Goal: Information Seeking & Learning: Learn about a topic

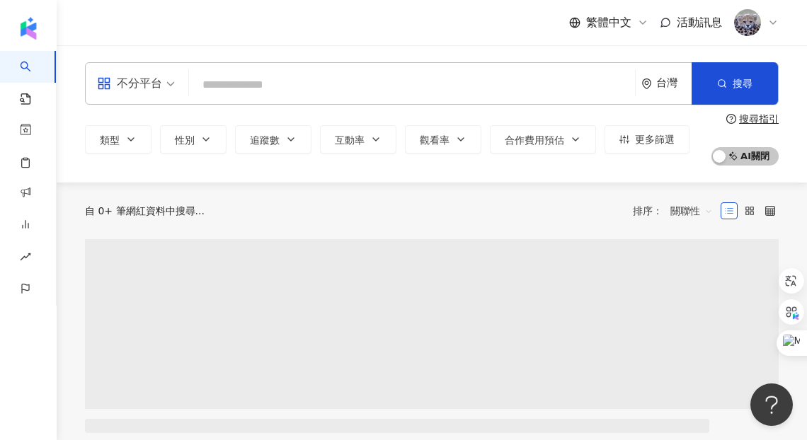
click at [307, 92] on input "search" at bounding box center [412, 84] width 434 height 27
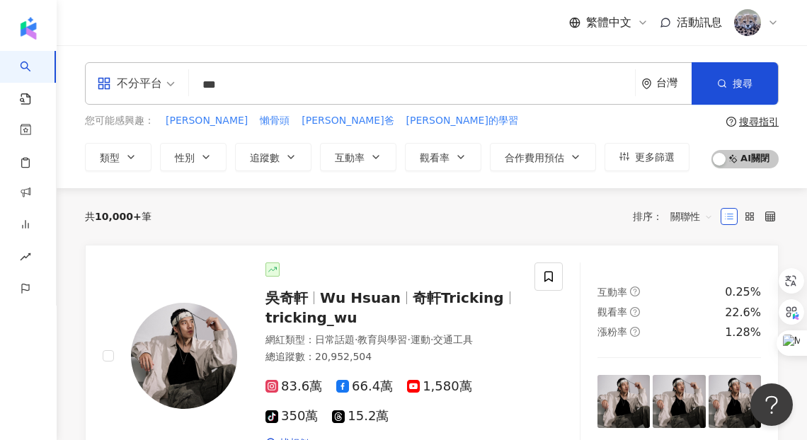
type input "***"
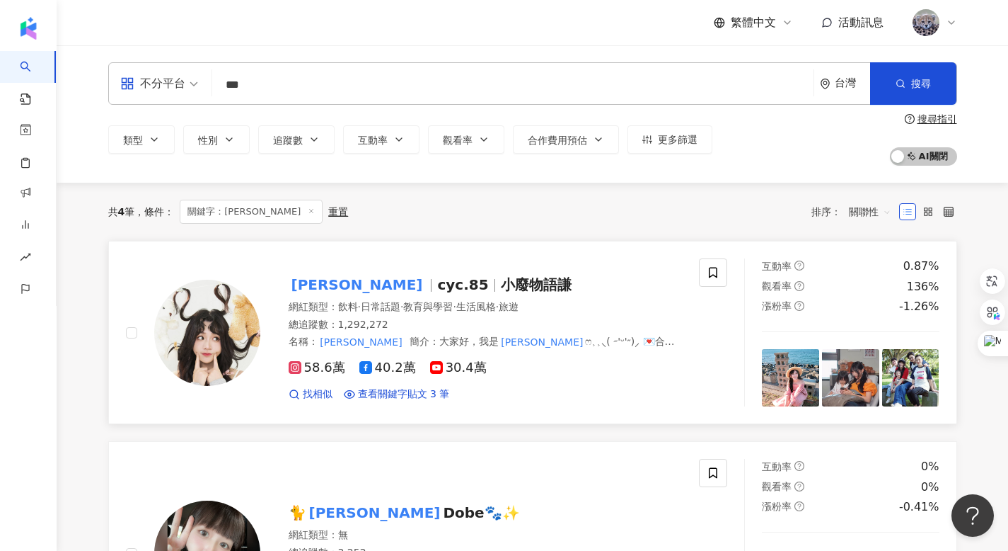
click at [501, 284] on span "小廢物語謙" at bounding box center [536, 284] width 71 height 17
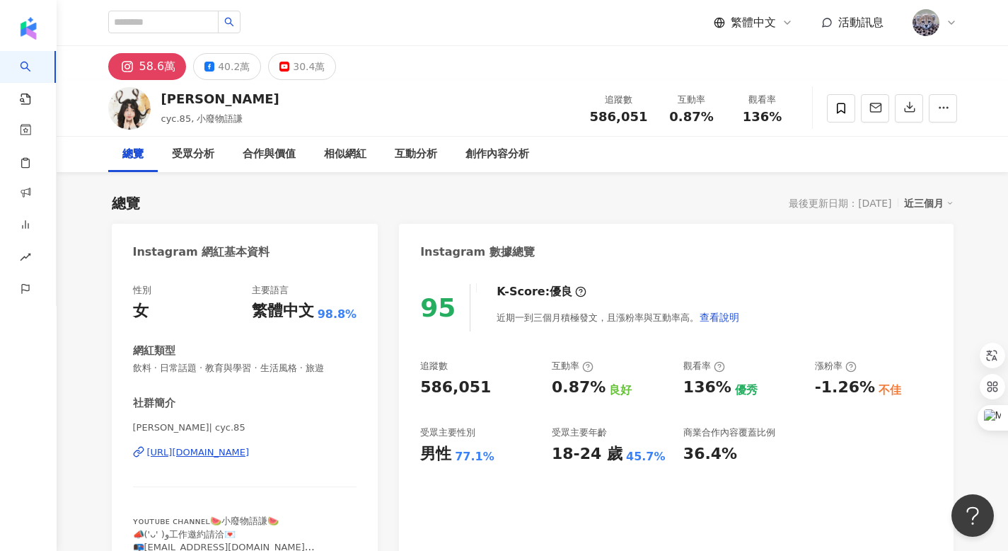
drag, startPoint x: 161, startPoint y: 98, endPoint x: 204, endPoint y: 99, distance: 42.5
click at [200, 100] on div "[PERSON_NAME]" at bounding box center [220, 99] width 118 height 18
drag, startPoint x: 599, startPoint y: 117, endPoint x: 649, endPoint y: 118, distance: 49.6
click at [649, 118] on div "追蹤數 586,051" at bounding box center [619, 108] width 75 height 30
copy span "586,051"
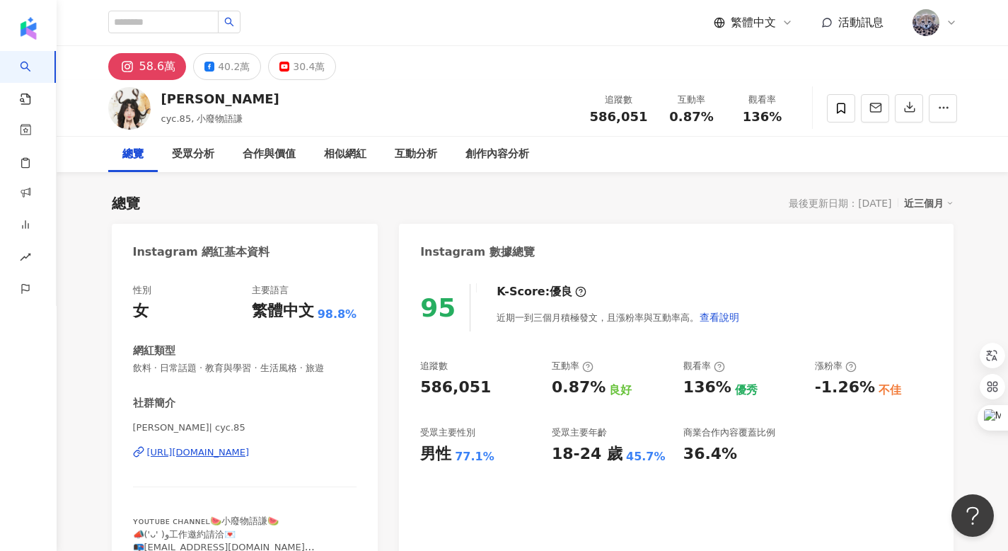
click at [441, 237] on div "Instagram 數據總覽" at bounding box center [676, 247] width 554 height 46
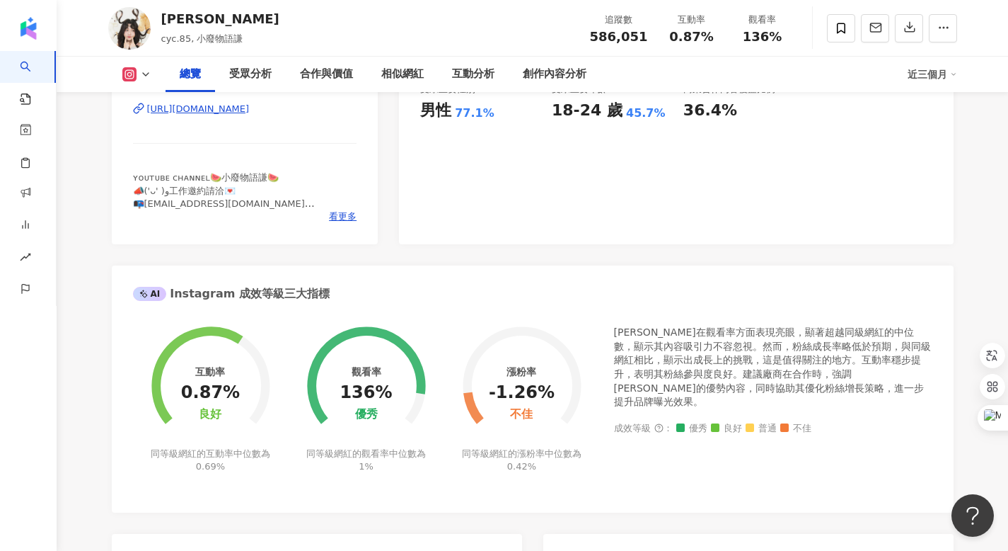
scroll to position [367, 0]
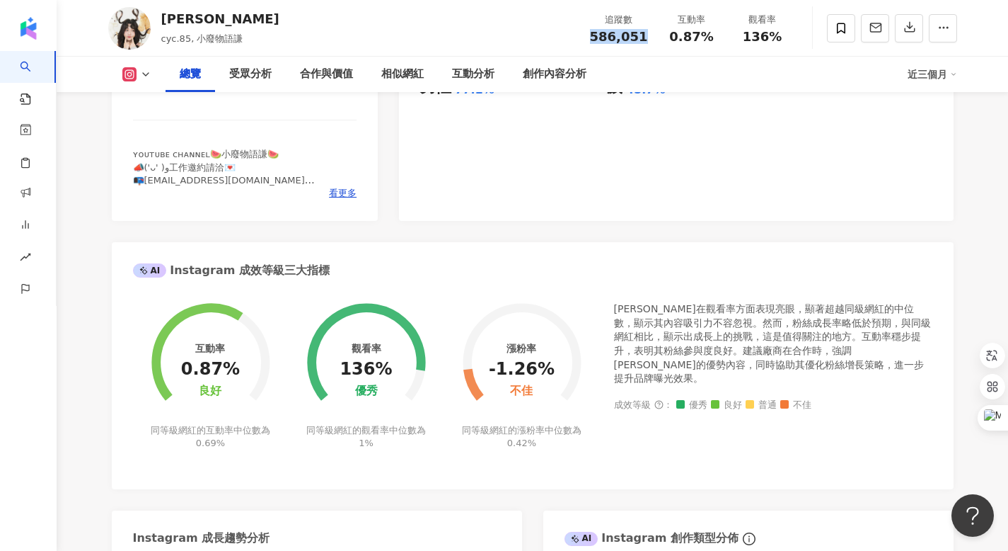
drag, startPoint x: 596, startPoint y: 35, endPoint x: 647, endPoint y: 40, distance: 51.8
click at [647, 40] on div "586,051" at bounding box center [619, 37] width 58 height 14
drag, startPoint x: 598, startPoint y: 34, endPoint x: 647, endPoint y: 36, distance: 48.9
click at [647, 36] on div "586,051" at bounding box center [619, 37] width 58 height 14
copy span "586,051"
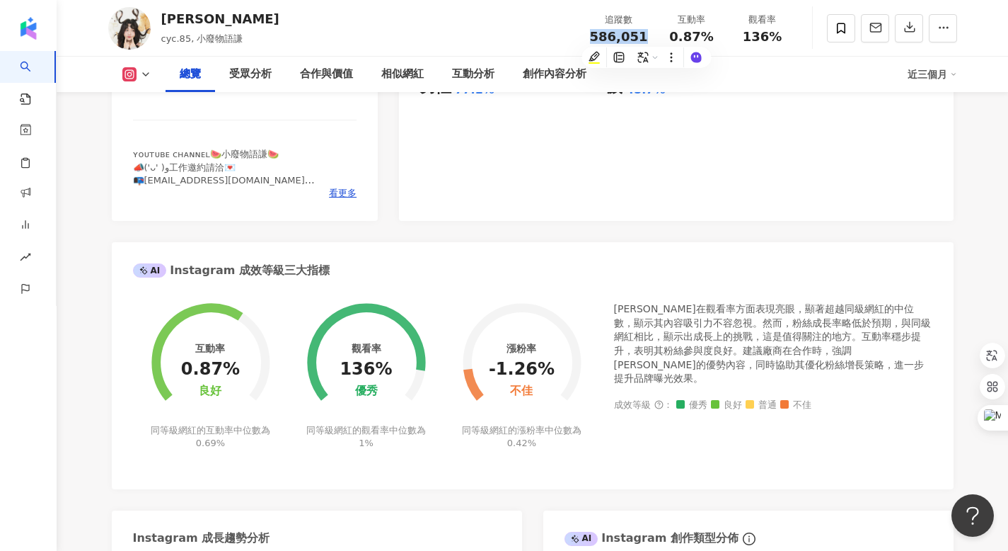
click at [139, 71] on button at bounding box center [136, 74] width 57 height 14
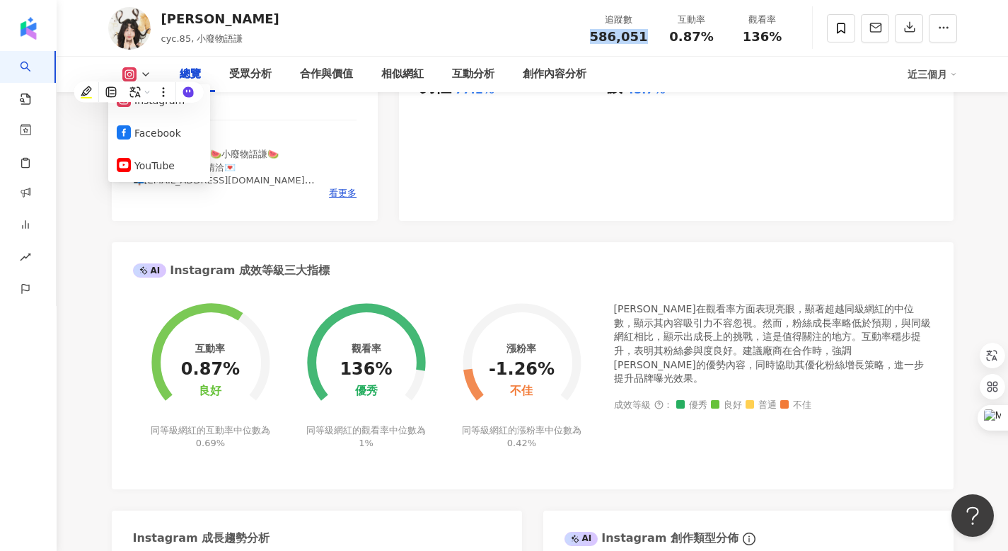
drag, startPoint x: 301, startPoint y: 124, endPoint x: 228, endPoint y: 99, distance: 77.0
click at [301, 124] on div "陳語謙 | cyc.85 https://www.instagram.com/cyc.85/" at bounding box center [245, 95] width 224 height 83
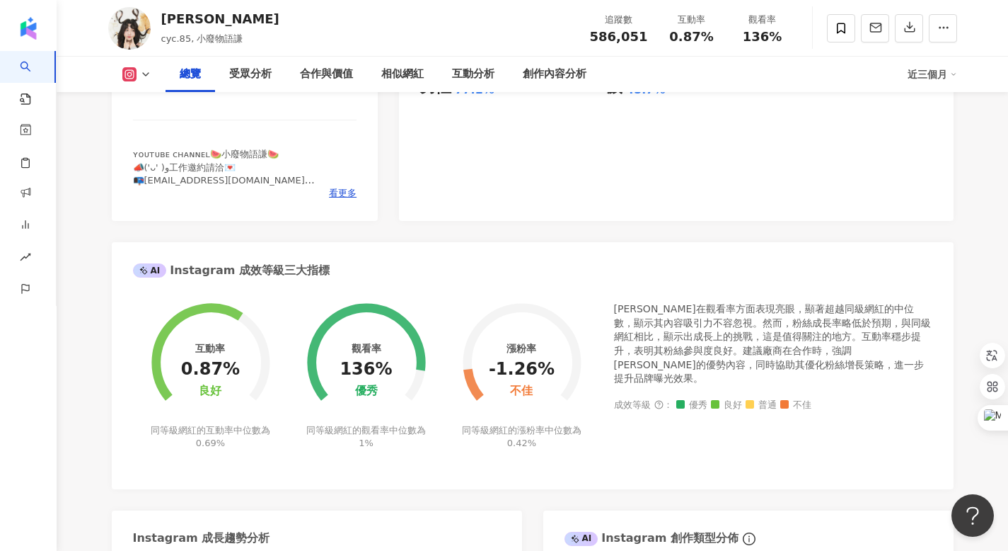
click at [141, 76] on icon at bounding box center [145, 74] width 11 height 11
click at [161, 134] on button "Facebook" at bounding box center [159, 133] width 85 height 20
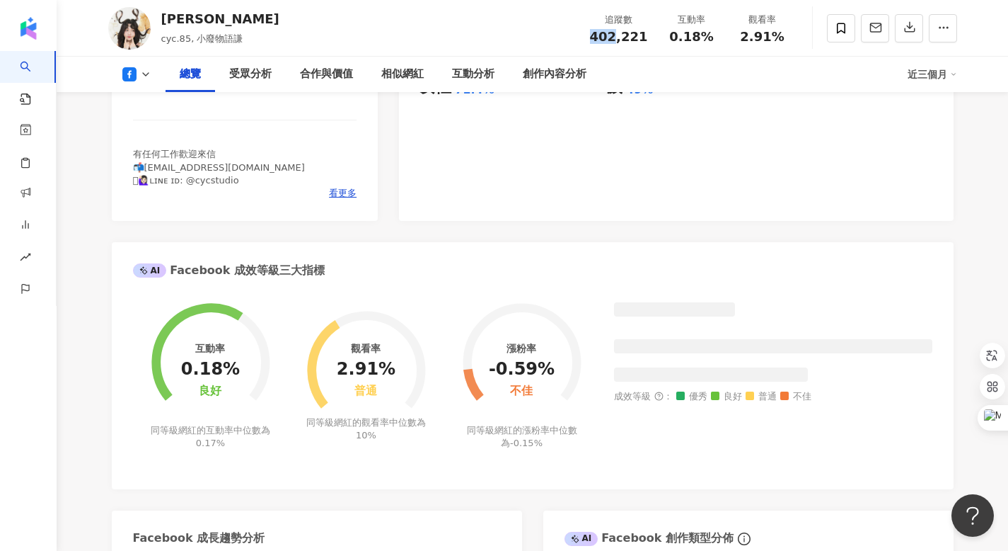
drag, startPoint x: 599, startPoint y: 36, endPoint x: 645, endPoint y: 38, distance: 45.3
click at [645, 38] on div "402,221" at bounding box center [619, 37] width 58 height 14
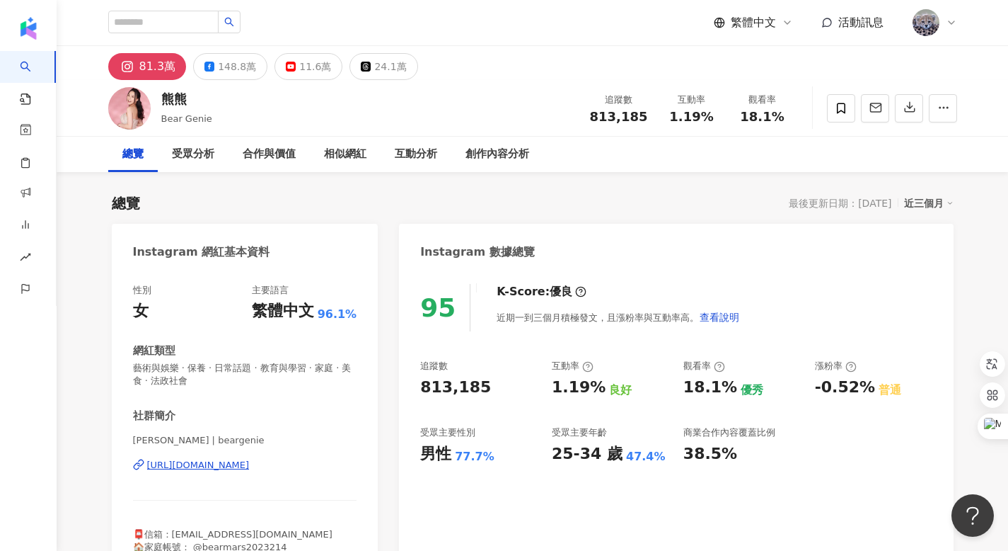
scroll to position [87, 0]
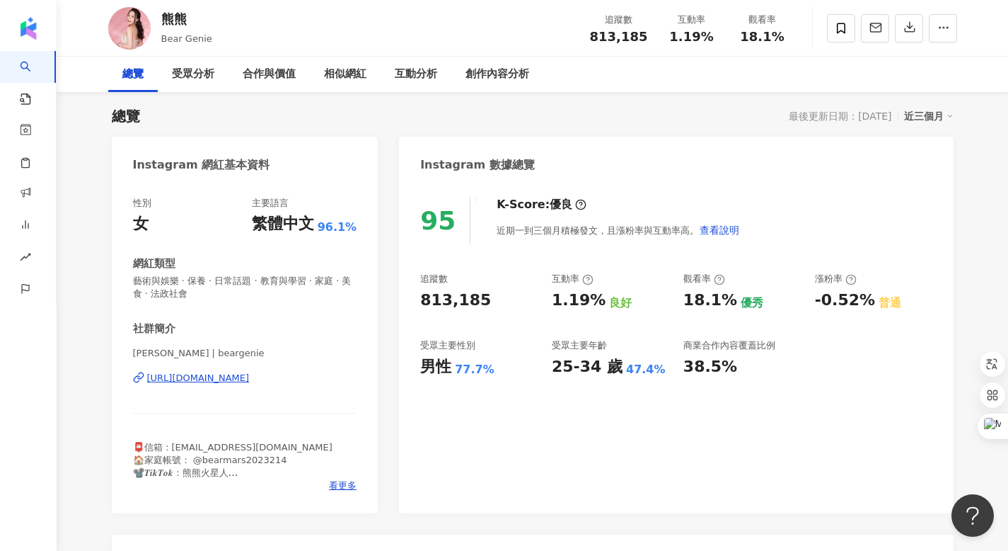
drag, startPoint x: 598, startPoint y: 117, endPoint x: 609, endPoint y: 57, distance: 61.1
drag, startPoint x: 596, startPoint y: 37, endPoint x: 650, endPoint y: 38, distance: 53.1
click at [650, 38] on div "追蹤數 813,185" at bounding box center [619, 28] width 75 height 30
copy span "813,185"
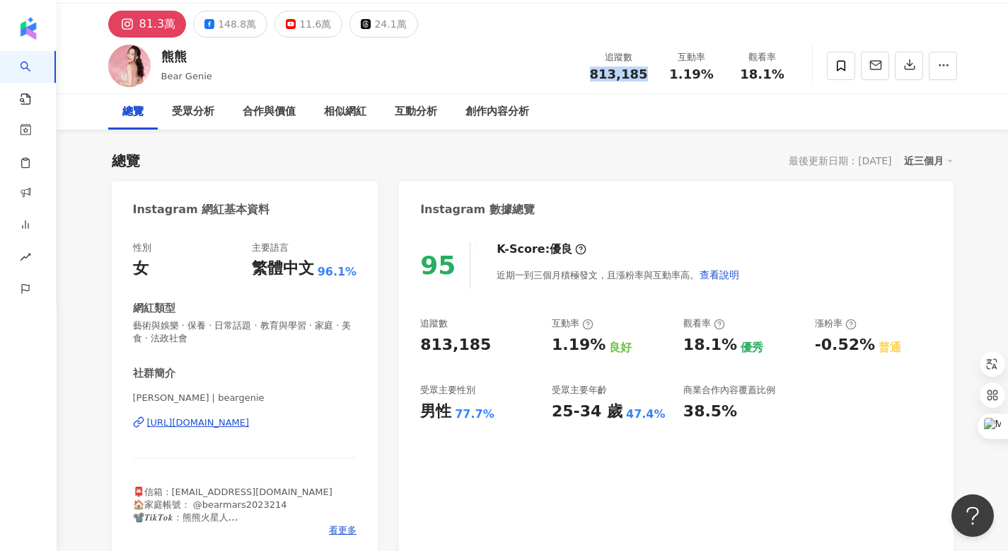
scroll to position [42, 0]
click at [236, 27] on div "148.8萬" at bounding box center [237, 25] width 38 height 20
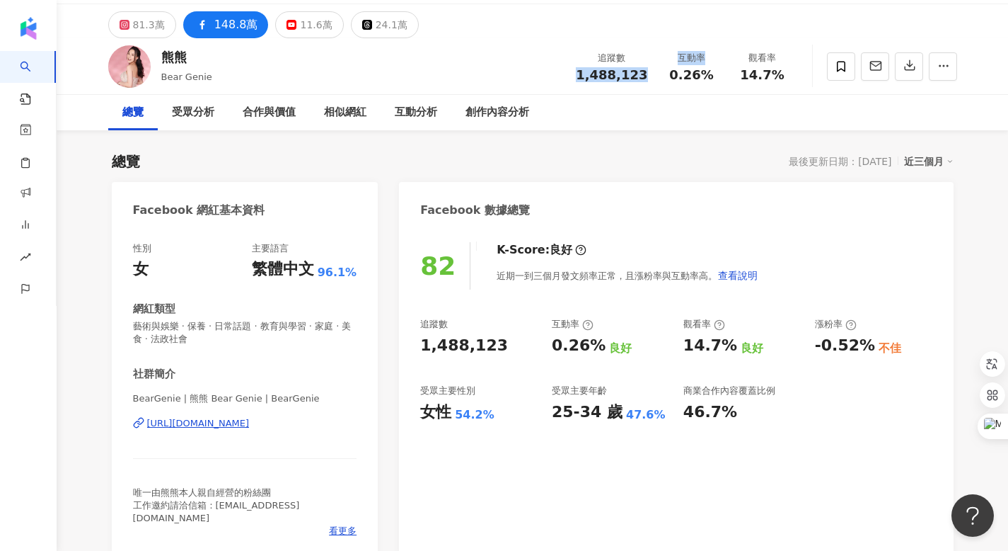
drag, startPoint x: 592, startPoint y: 73, endPoint x: 658, endPoint y: 72, distance: 65.8
click at [658, 72] on div "追蹤數 1,488,123 互動率 0.26% 觀看率 14.7%" at bounding box center [682, 66] width 230 height 42
click at [650, 71] on div "追蹤數 1,488,123" at bounding box center [611, 66] width 88 height 30
drag, startPoint x: 591, startPoint y: 77, endPoint x: 645, endPoint y: 78, distance: 53.8
click at [645, 78] on span "1,488,123" at bounding box center [611, 74] width 71 height 15
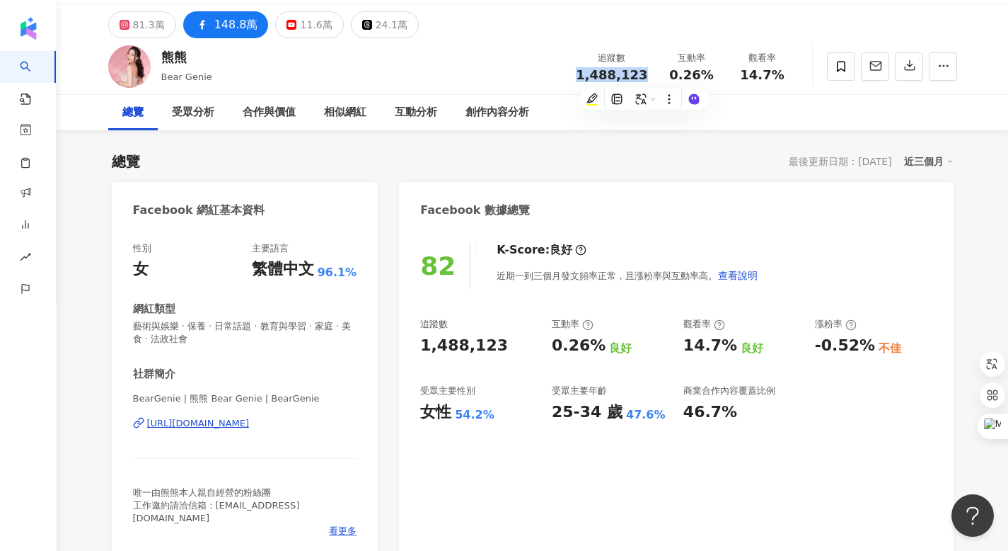
copy span "1,488,123"
